Goal: Transaction & Acquisition: Purchase product/service

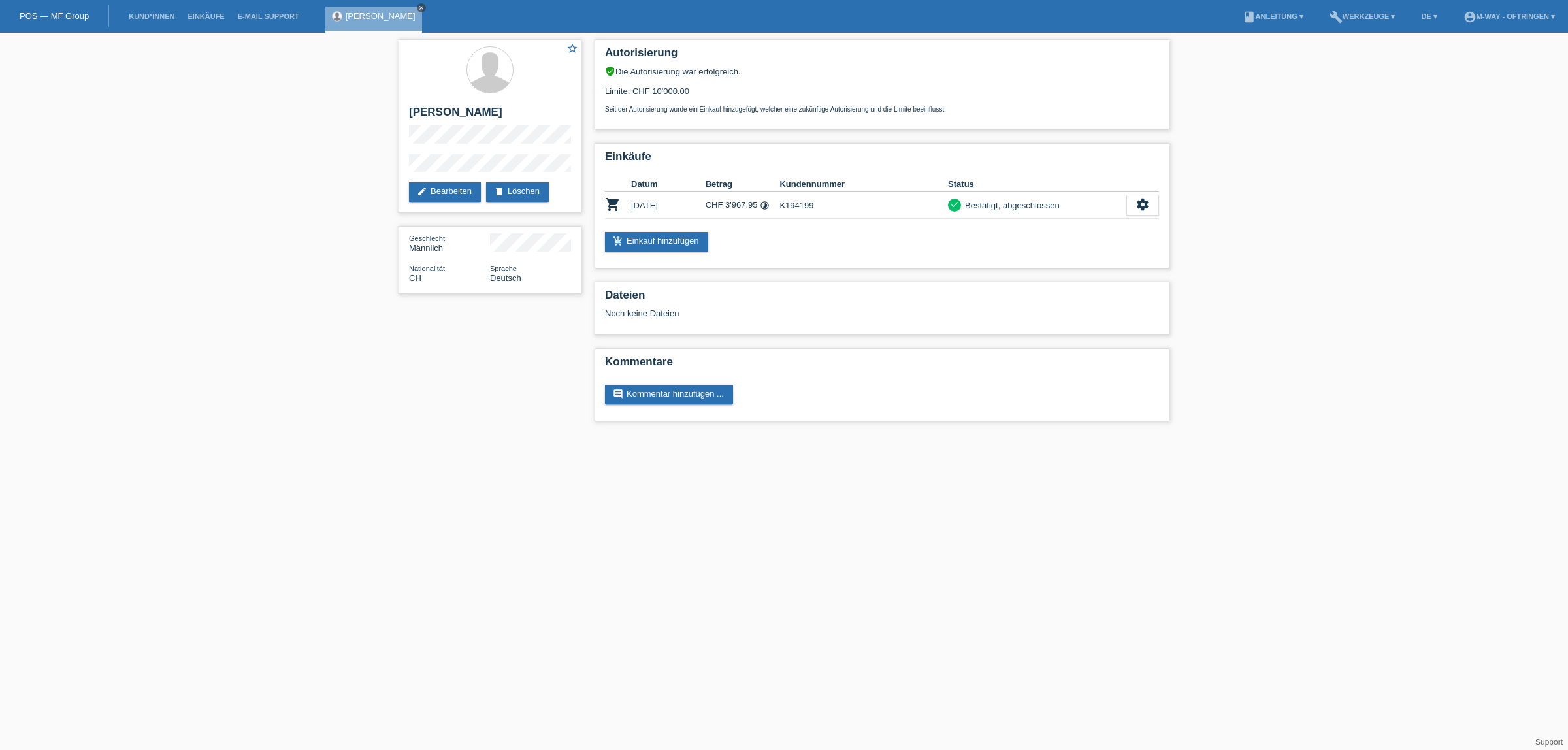
click at [418, 5] on icon "close" at bounding box center [421, 7] width 6 height 6
click at [167, 11] on li "Kund*innen" at bounding box center [151, 16] width 59 height 33
click at [144, 13] on link "Kund*innen" at bounding box center [151, 16] width 59 height 8
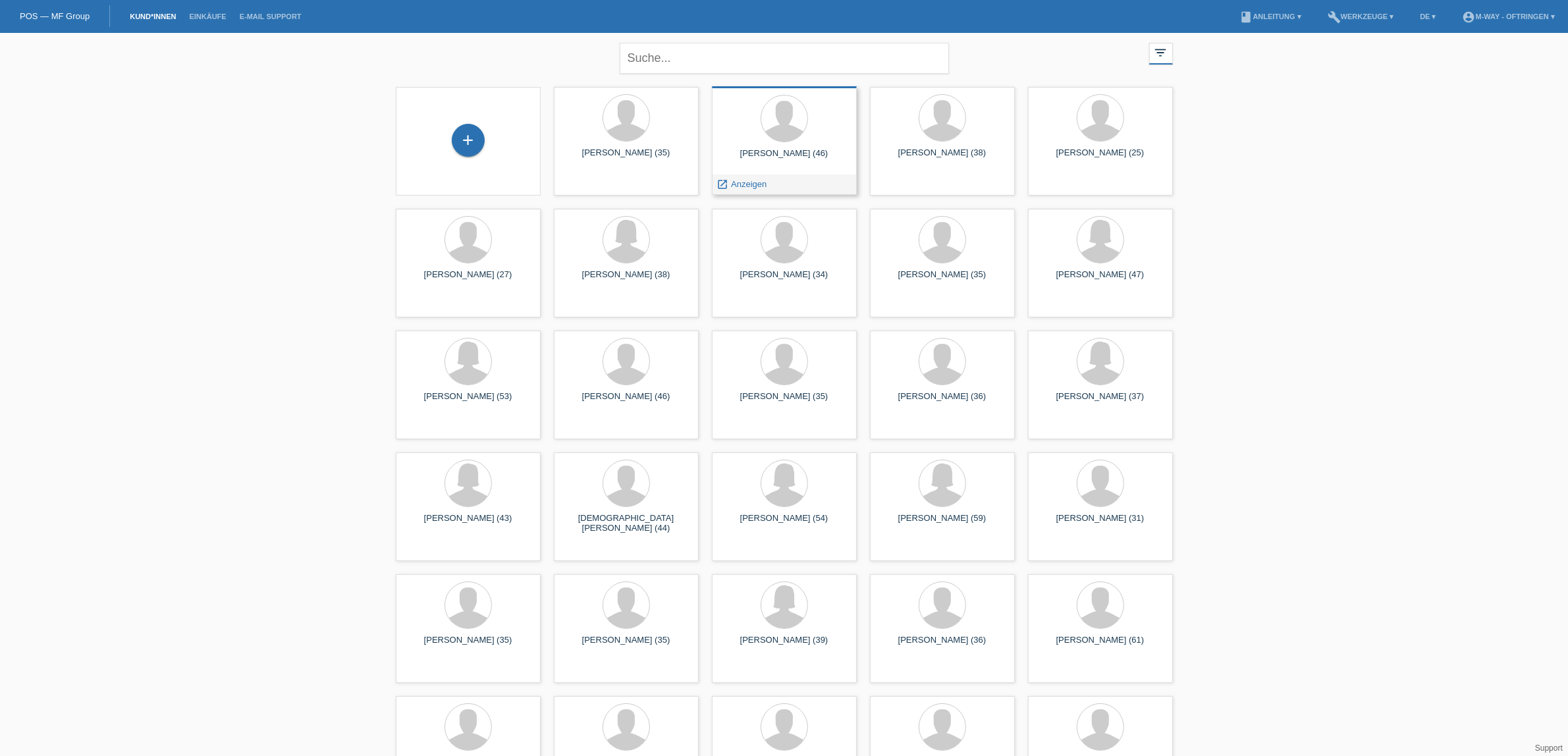
click at [801, 146] on div "Sven Leipold (46) launch Anzeigen" at bounding box center [784, 141] width 145 height 108
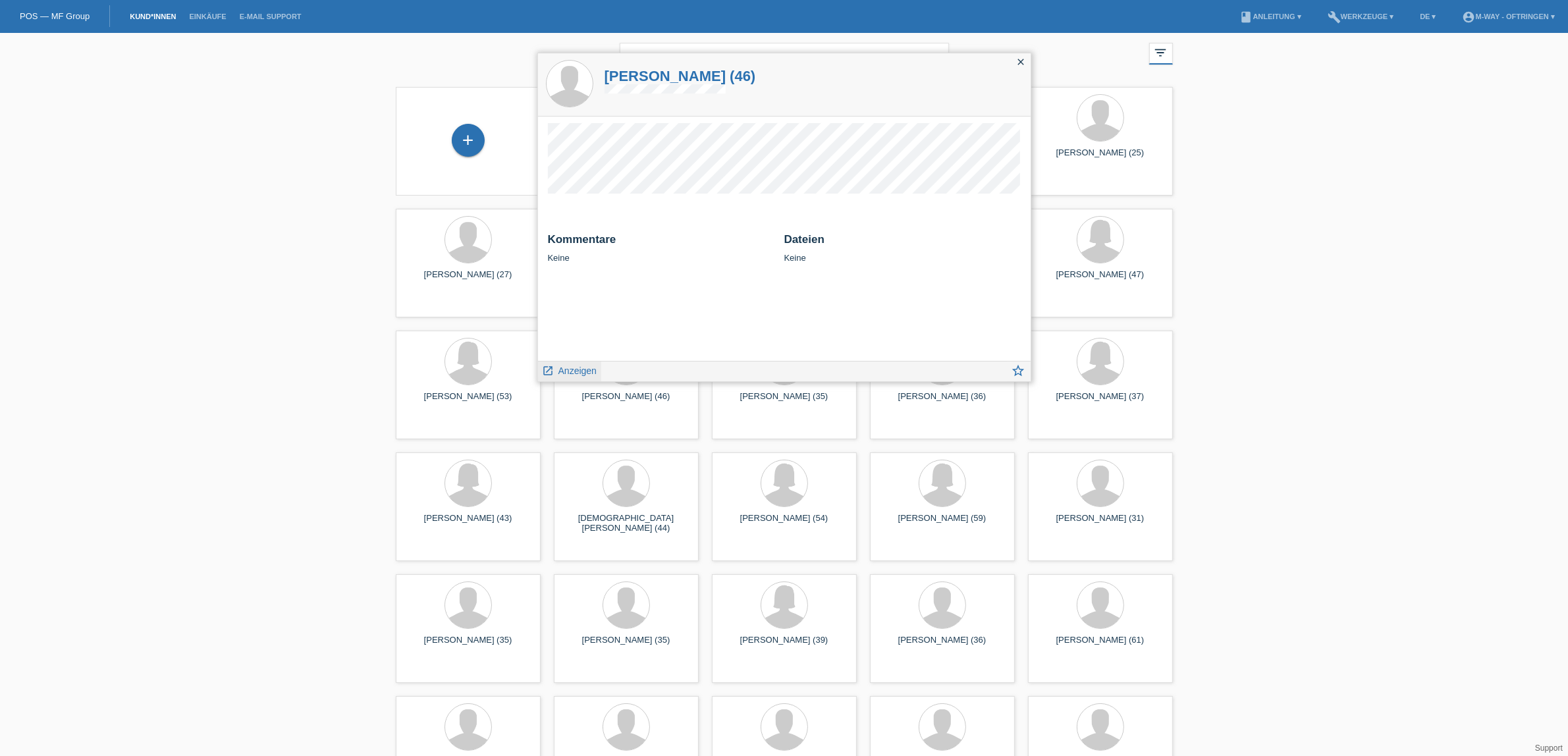
click at [564, 367] on span "Anzeigen" at bounding box center [578, 371] width 38 height 11
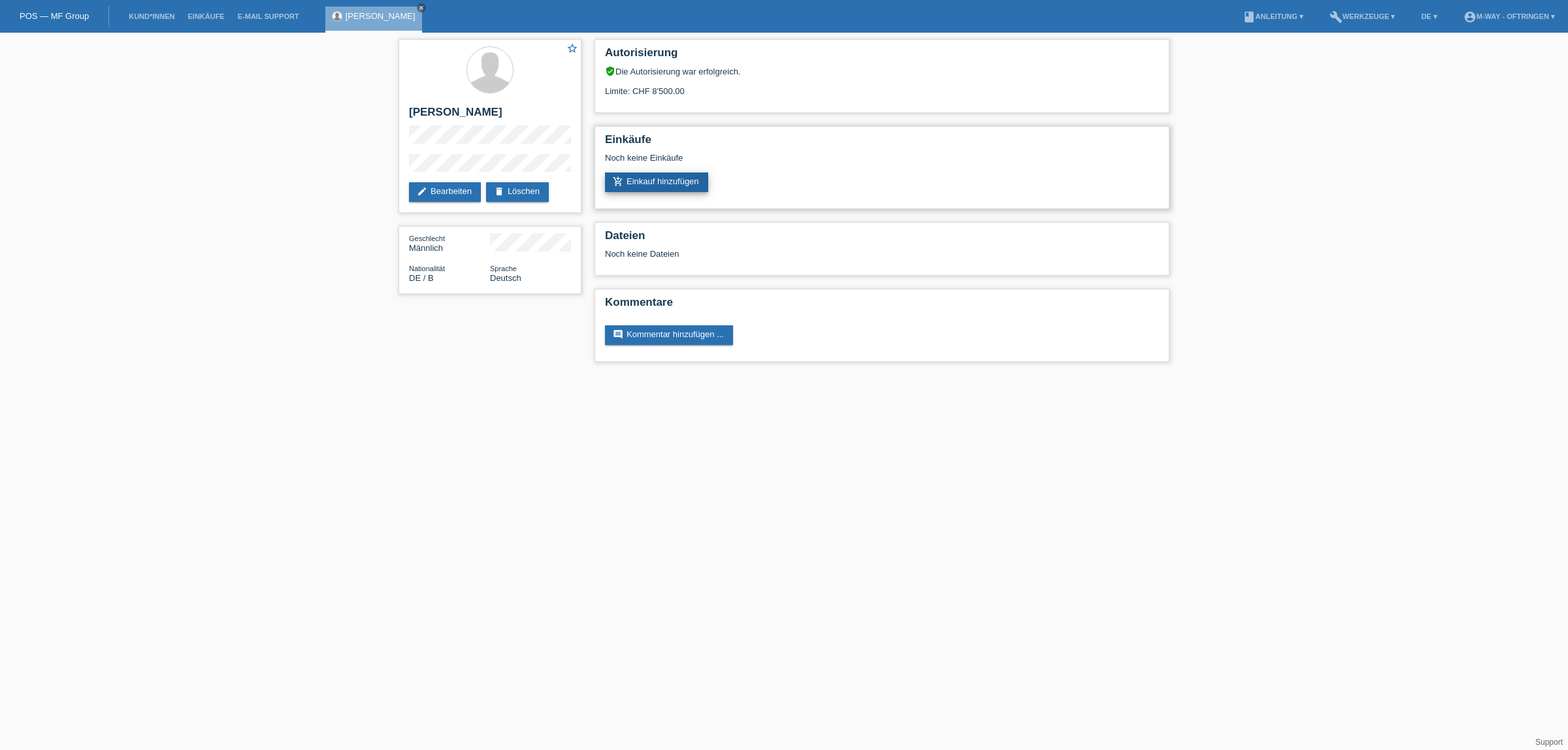
click at [681, 181] on link "add_shopping_cart Einkauf hinzufügen" at bounding box center [656, 183] width 103 height 20
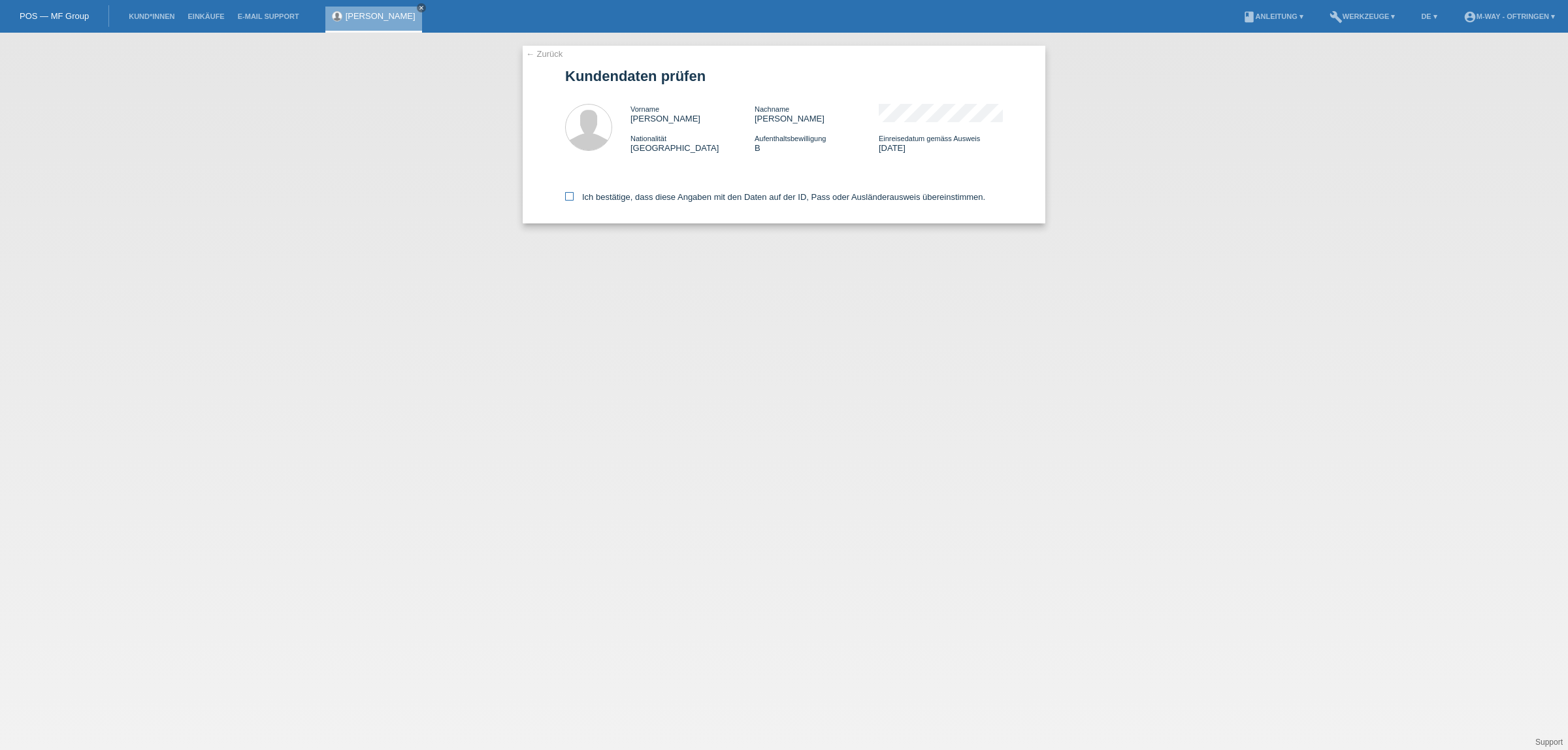
click at [628, 197] on label "Ich bestätige, dass diese Angaben mit den Daten auf der ID, Pass oder Ausländer…" at bounding box center [775, 197] width 420 height 10
click at [574, 197] on input "Ich bestätige, dass diese Angaben mit den Daten auf der ID, Pass oder Ausländer…" at bounding box center [569, 196] width 8 height 8
checkbox input "true"
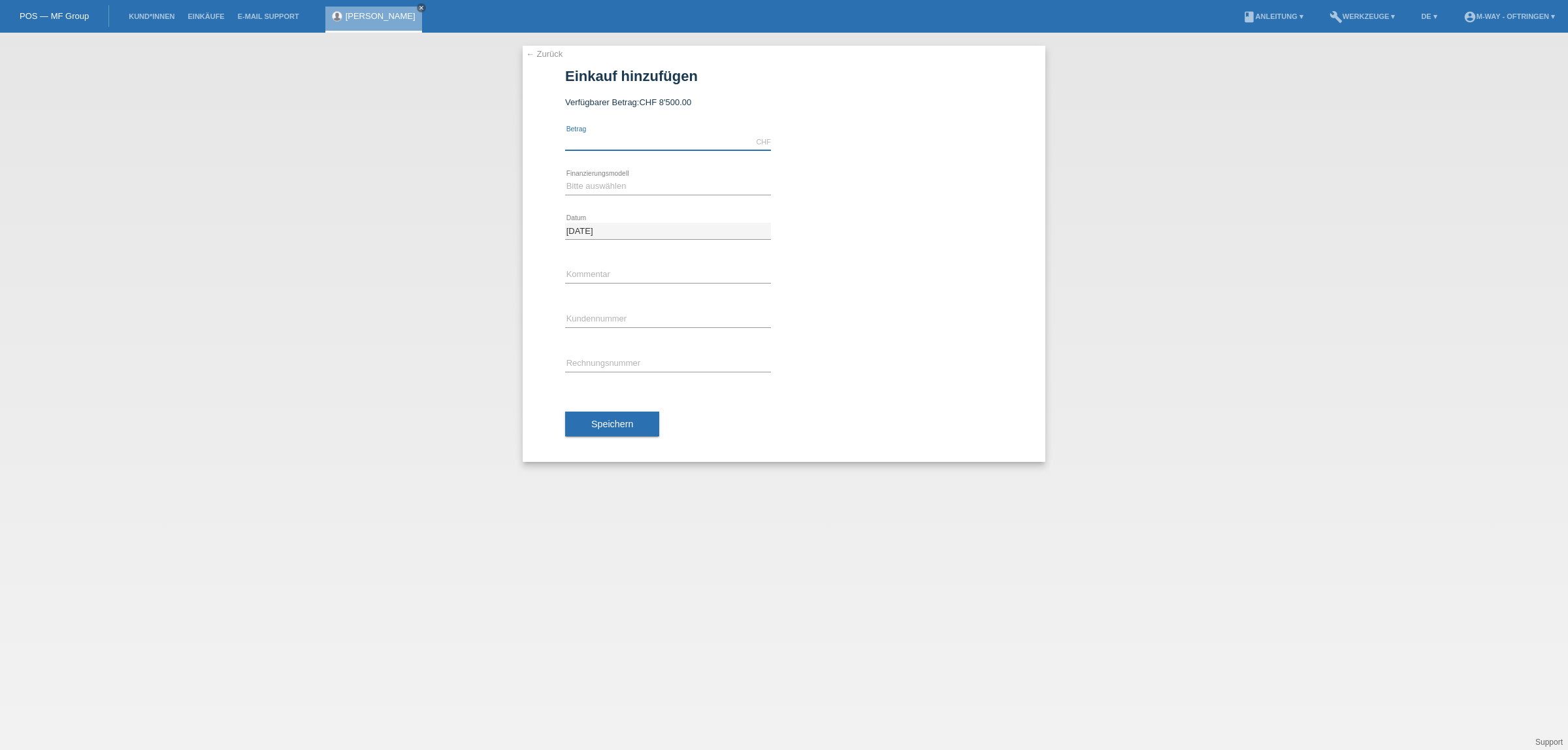
click at [736, 139] on input "text" at bounding box center [668, 142] width 206 height 16
type input "4962.80"
click at [711, 183] on select "Bitte auswählen Fixe Raten Kauf auf Rechnung mit Teilzahlungsoption" at bounding box center [668, 186] width 206 height 16
select select "77"
click at [565, 178] on select "Bitte auswählen Fixe Raten Kauf auf Rechnung mit Teilzahlungsoption" at bounding box center [668, 186] width 206 height 16
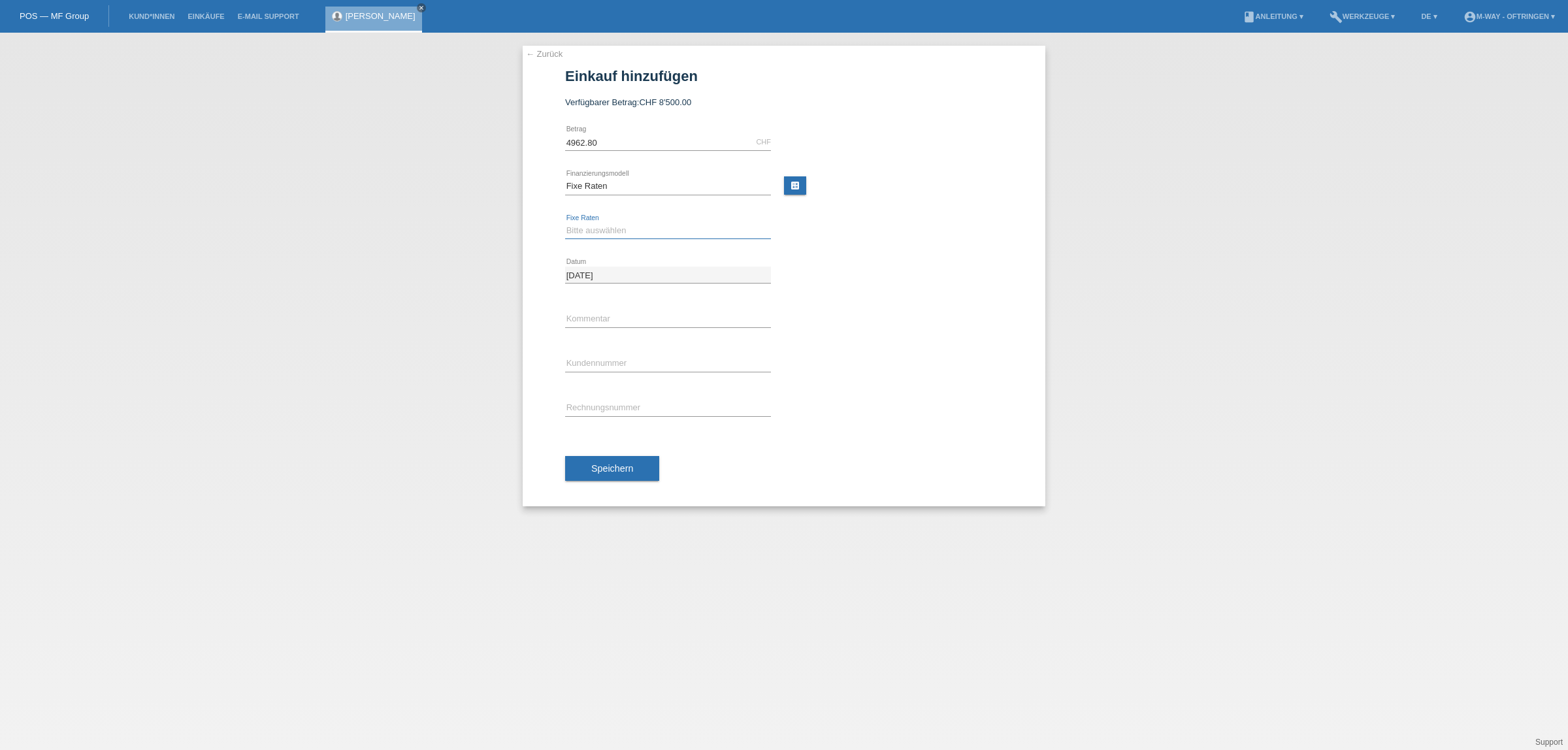
click at [701, 235] on select "Bitte auswählen 4 Raten 5 Raten 6 Raten 7 Raten 8 Raten 9 Raten 10 Raten 11 Rat…" at bounding box center [668, 231] width 206 height 16
select select "202"
click at [565, 223] on select "Bitte auswählen 4 Raten 5 Raten 6 Raten 7 Raten 8 Raten 9 Raten 10 Raten 11 Rat…" at bounding box center [668, 231] width 206 height 16
click at [647, 363] on input "text" at bounding box center [668, 363] width 206 height 16
type input "K194219"
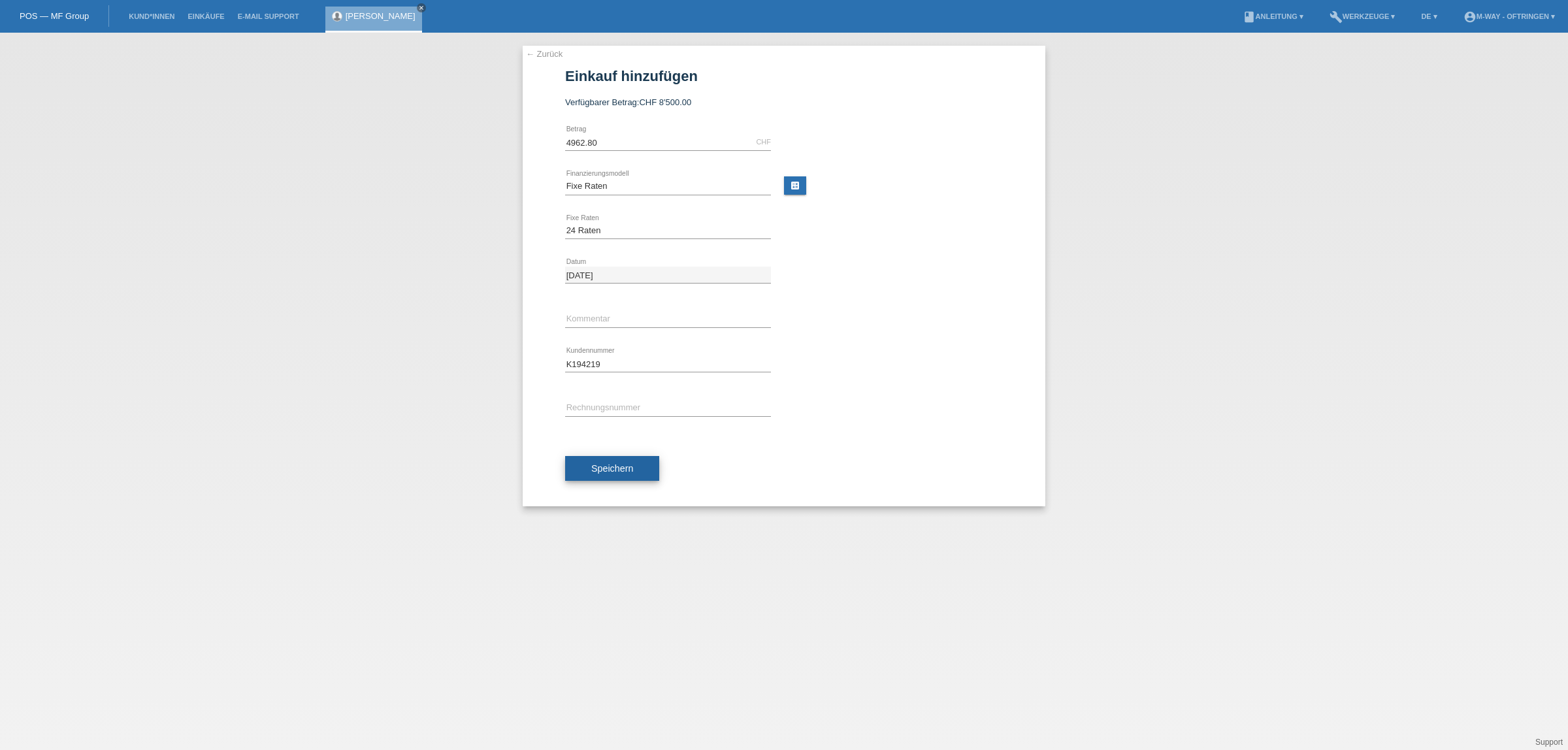
click at [615, 470] on span "Speichern" at bounding box center [612, 468] width 42 height 11
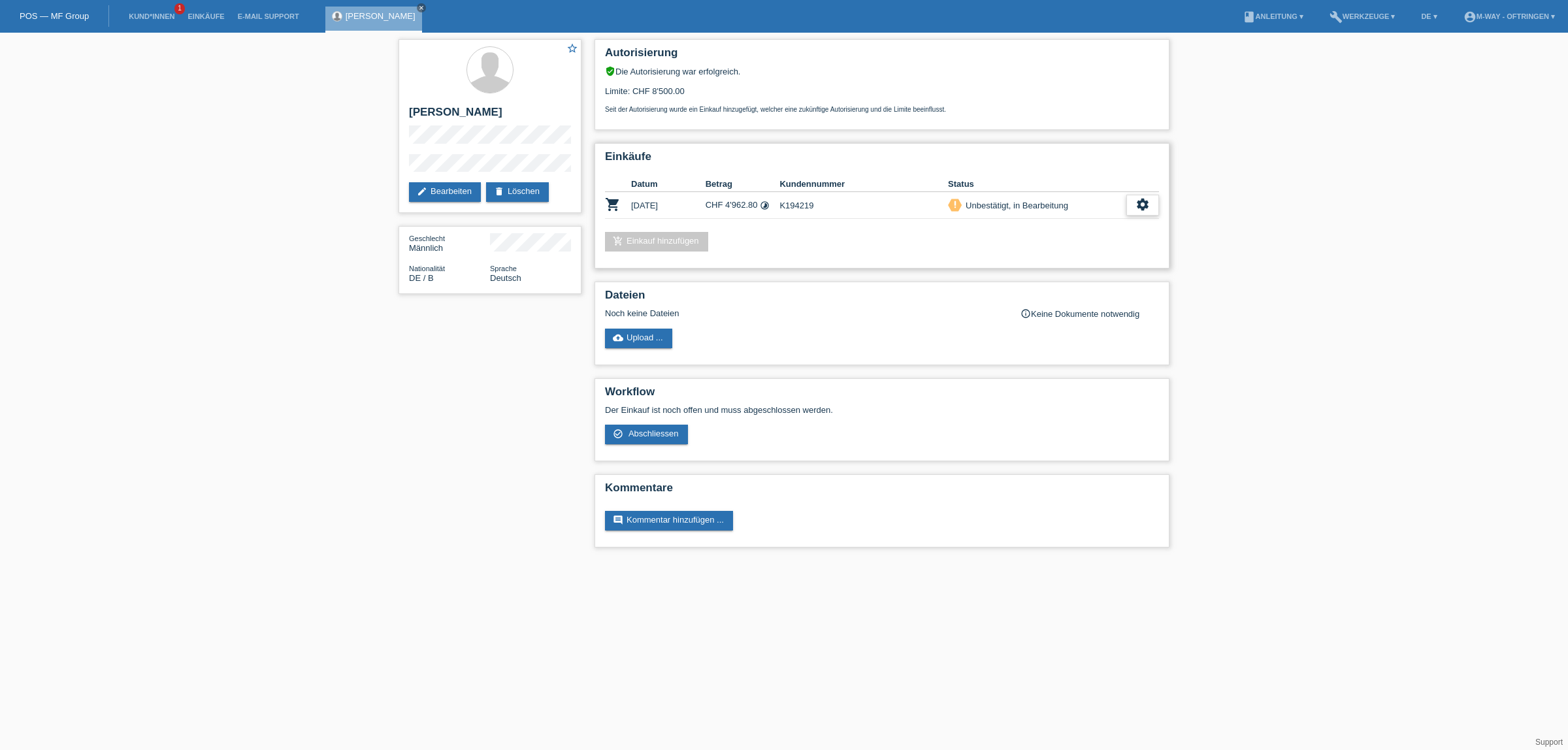
click at [1132, 200] on div "settings" at bounding box center [1143, 204] width 32 height 21
click at [1094, 258] on div "check_circle_outline Abschliessen" at bounding box center [1075, 261] width 166 height 20
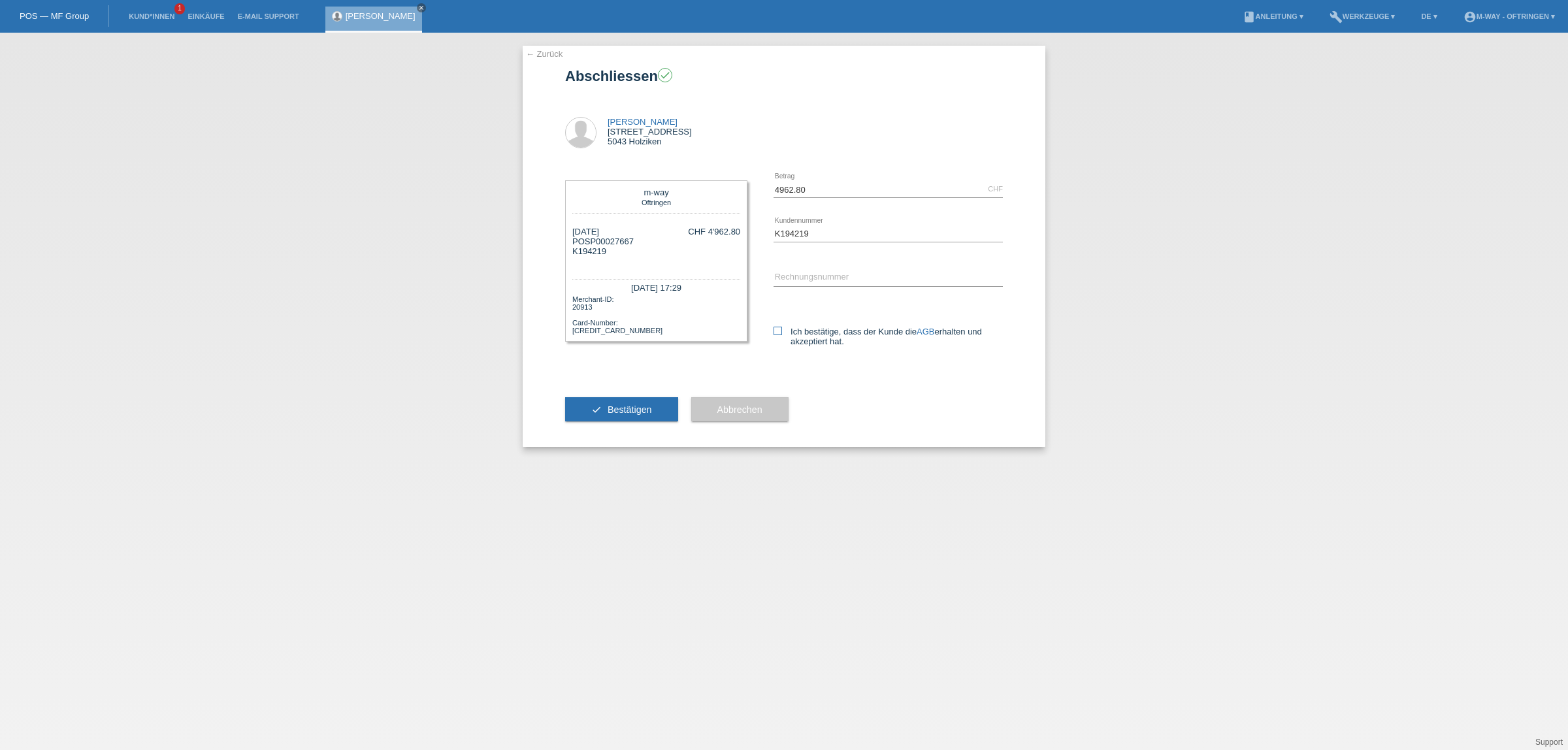
click at [798, 329] on label "Ich bestätige, dass der Kunde die AGB erhalten und akzeptiert hat." at bounding box center [888, 337] width 229 height 20
click at [782, 329] on input "Ich bestätige, dass der Kunde die AGB erhalten und akzeptiert hat." at bounding box center [777, 330] width 8 height 8
checkbox input "true"
click at [640, 405] on span "Bestätigen" at bounding box center [630, 410] width 45 height 11
